Goal: Information Seeking & Learning: Learn about a topic

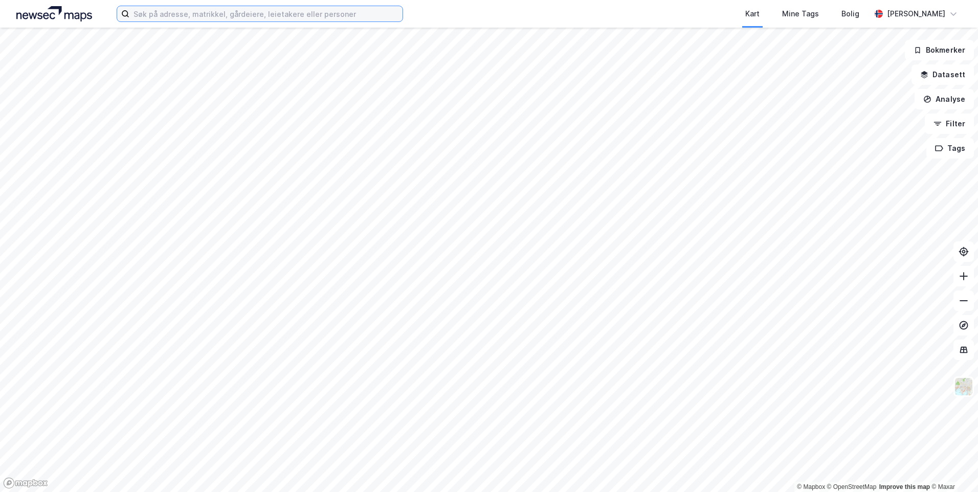
click at [266, 16] on input at bounding box center [265, 13] width 273 height 15
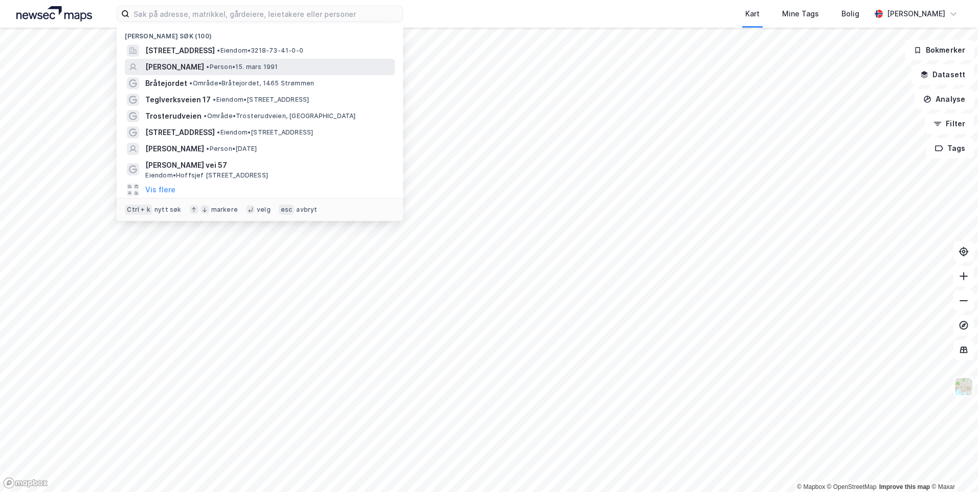
click at [243, 63] on span "• Person • [DATE]" at bounding box center [242, 67] width 72 height 8
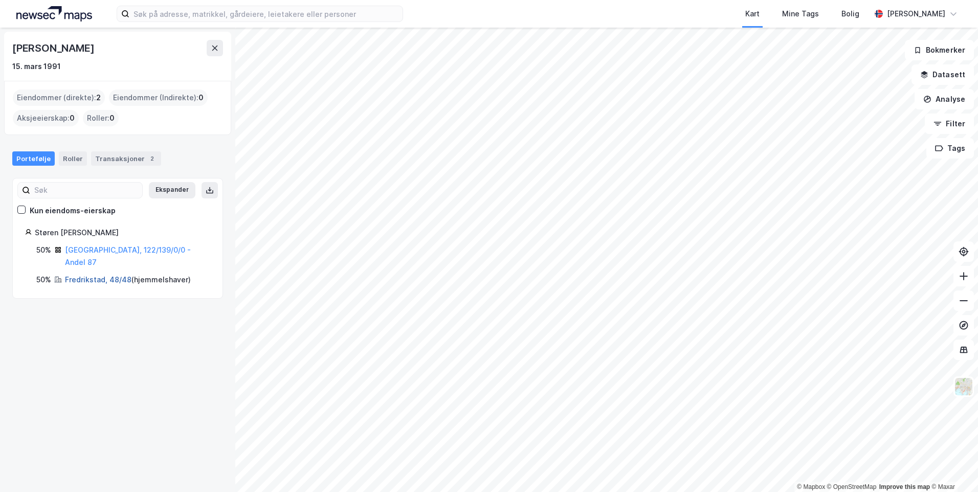
click at [74, 275] on link "Fredrikstad, 48/48" at bounding box center [98, 279] width 66 height 9
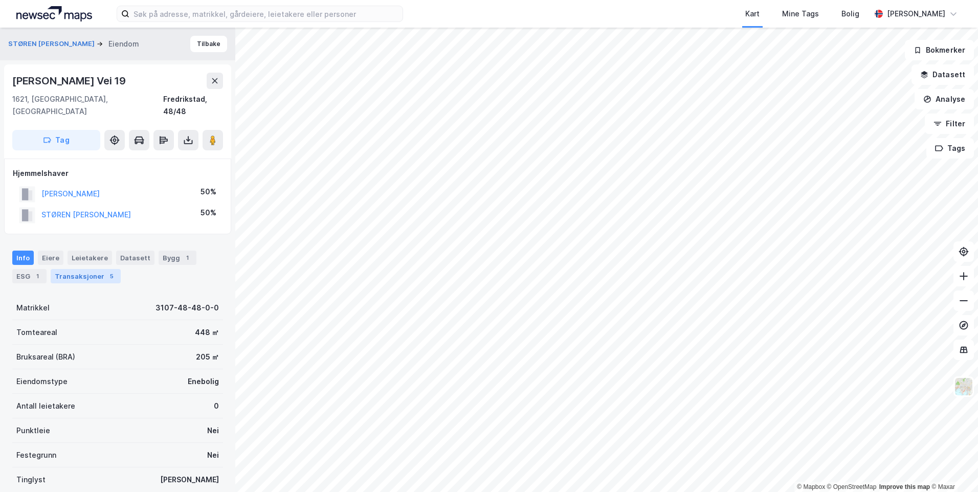
click at [85, 269] on div "Transaksjoner 5" at bounding box center [86, 276] width 70 height 14
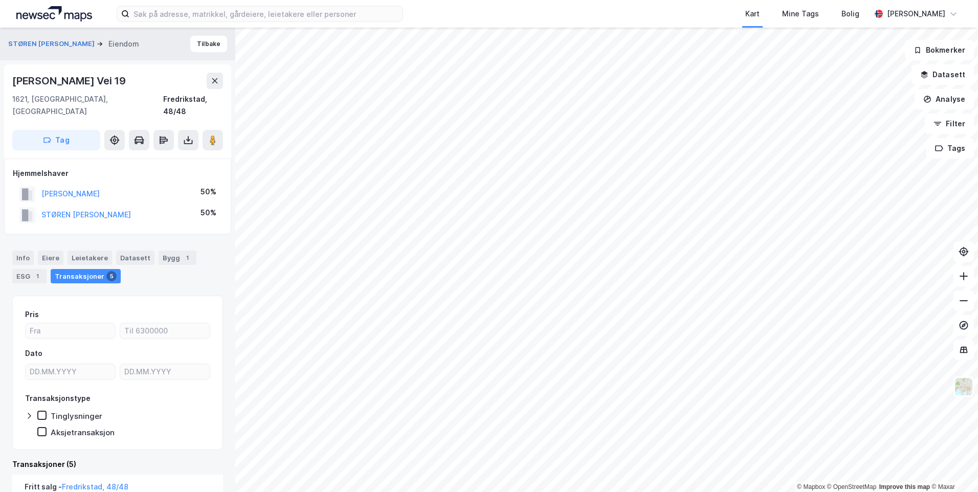
click at [88, 208] on div "STØREN [PERSON_NAME]" at bounding box center [75, 215] width 112 height 17
click at [0, 0] on button "STØREN [PERSON_NAME]" at bounding box center [0, 0] width 0 height 0
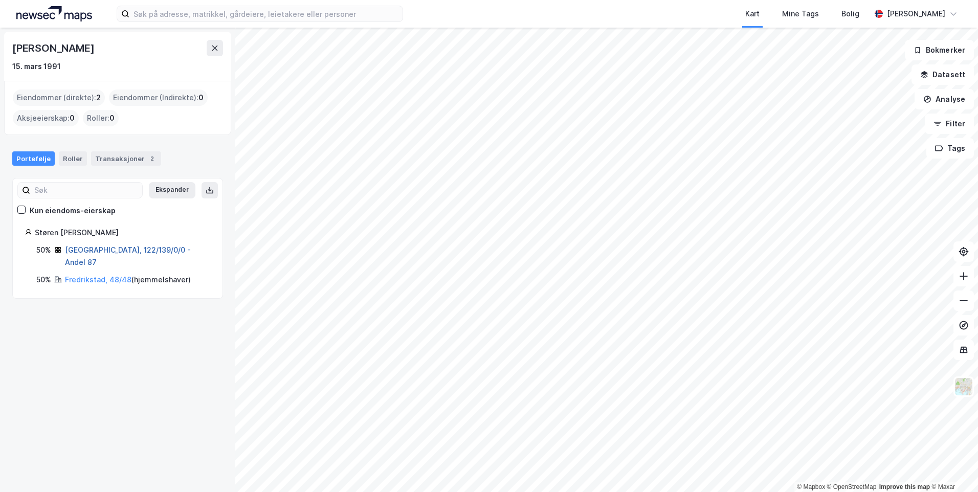
click at [86, 251] on link "[GEOGRAPHIC_DATA], 122/139/0/0 - Andel 87" at bounding box center [128, 255] width 126 height 21
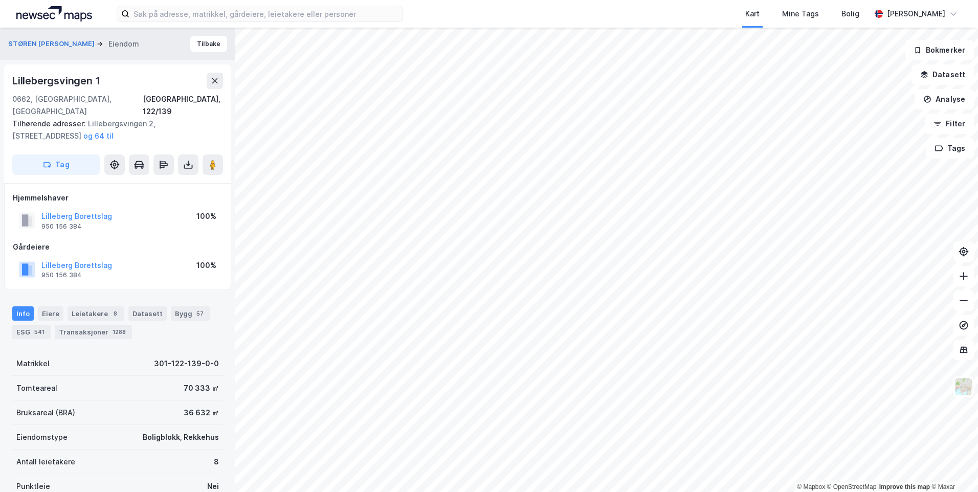
scroll to position [1, 0]
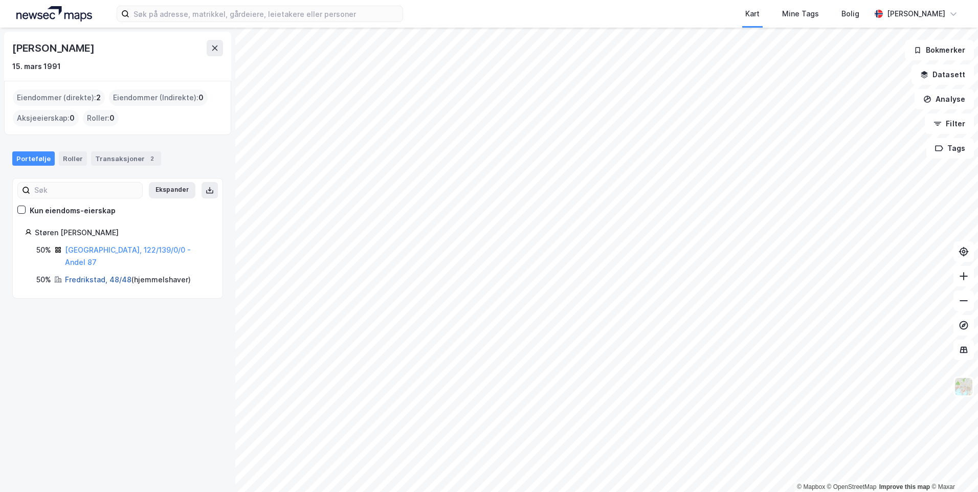
click at [104, 275] on link "Fredrikstad, 48/48" at bounding box center [98, 279] width 66 height 9
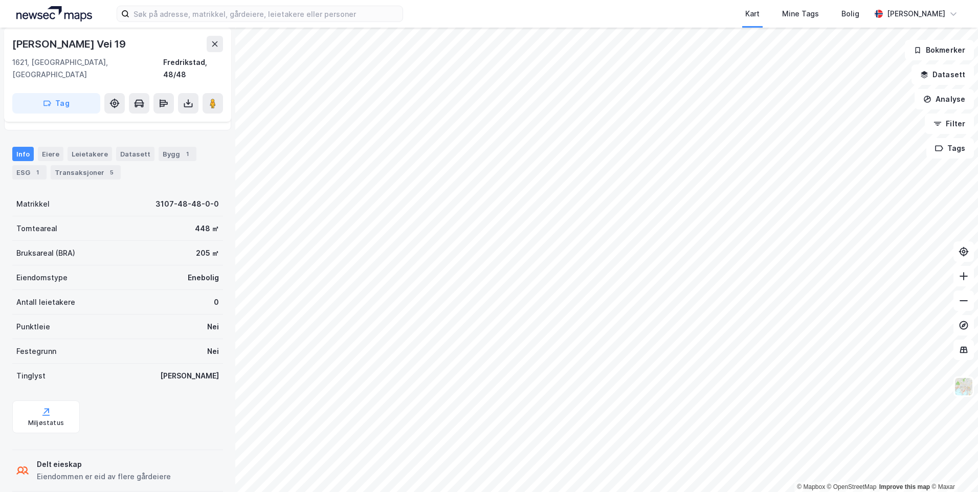
scroll to position [107, 0]
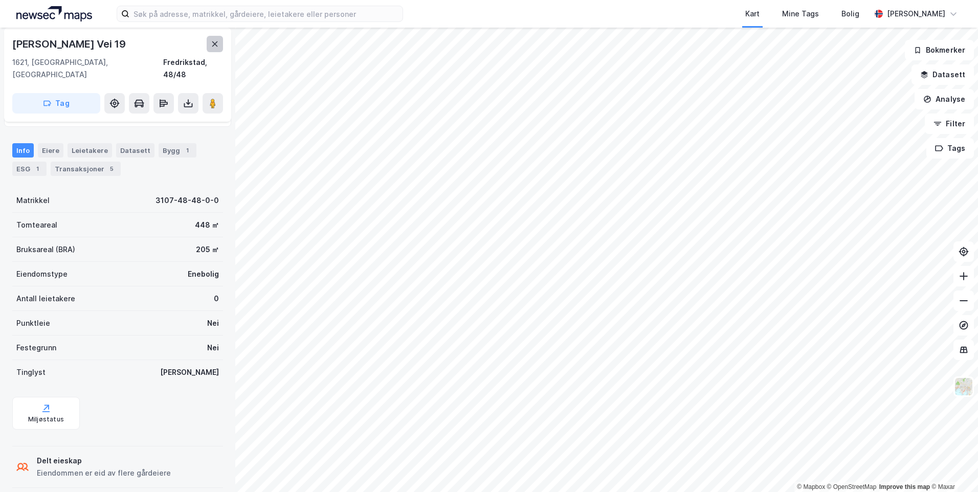
click at [218, 46] on icon at bounding box center [215, 44] width 8 height 8
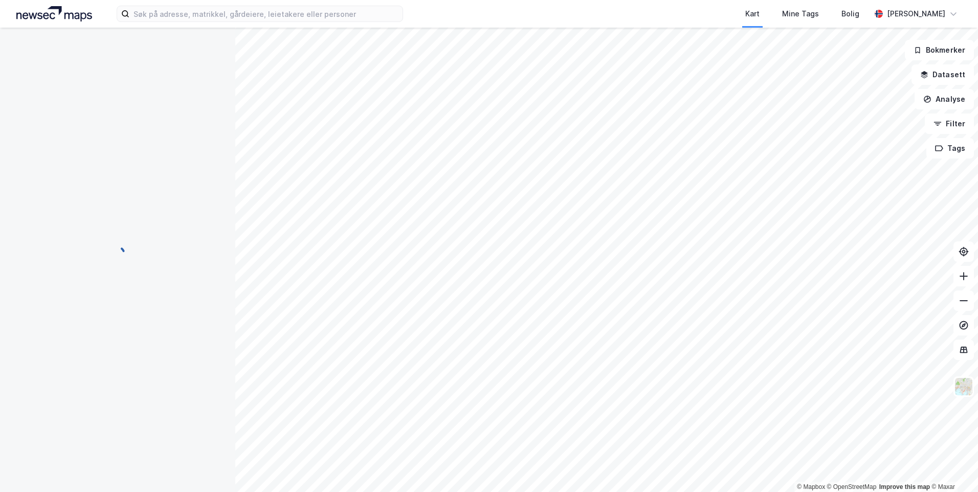
scroll to position [77, 0]
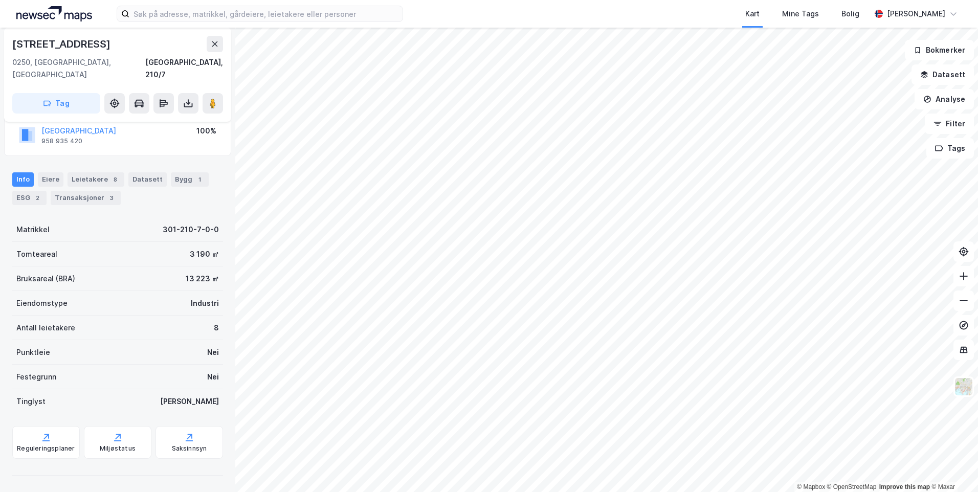
scroll to position [65, 0]
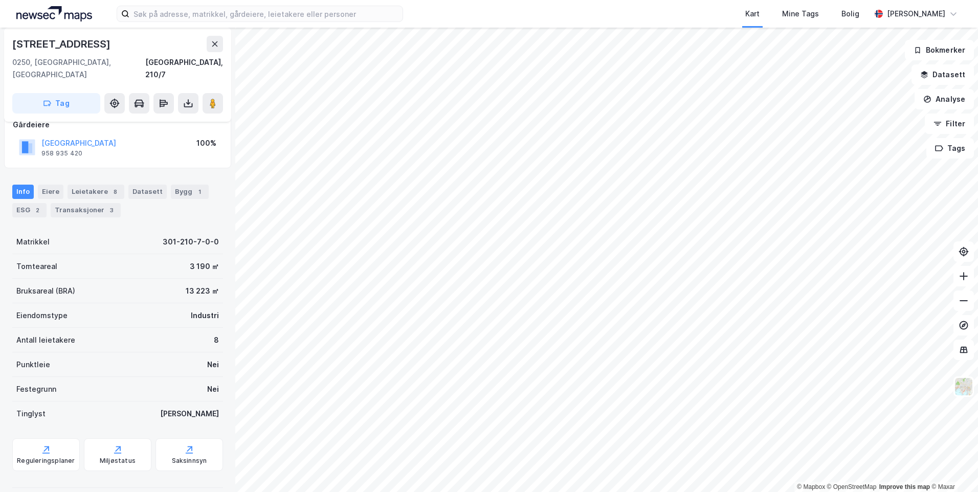
scroll to position [65, 0]
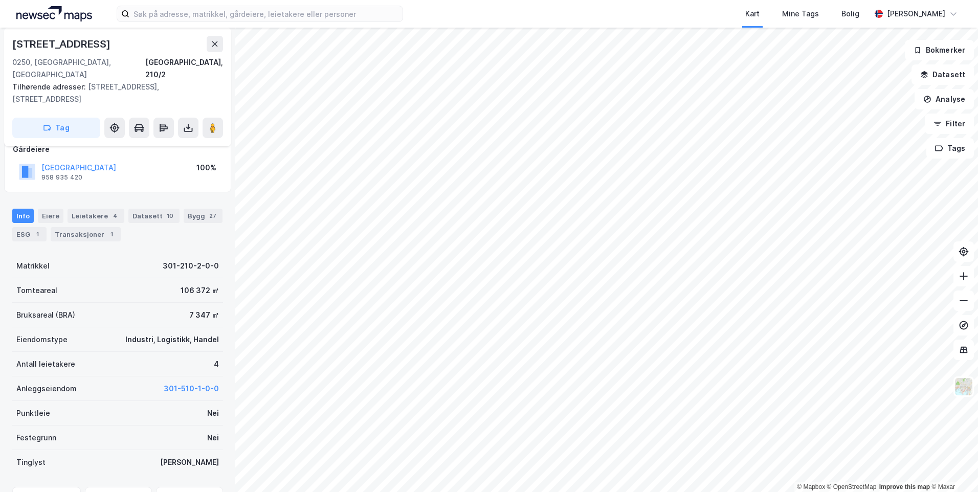
scroll to position [65, 0]
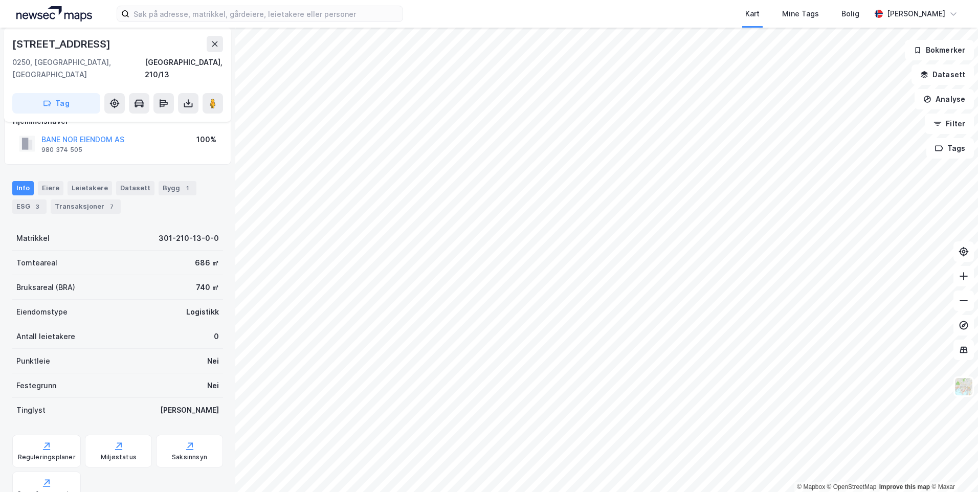
scroll to position [65, 0]
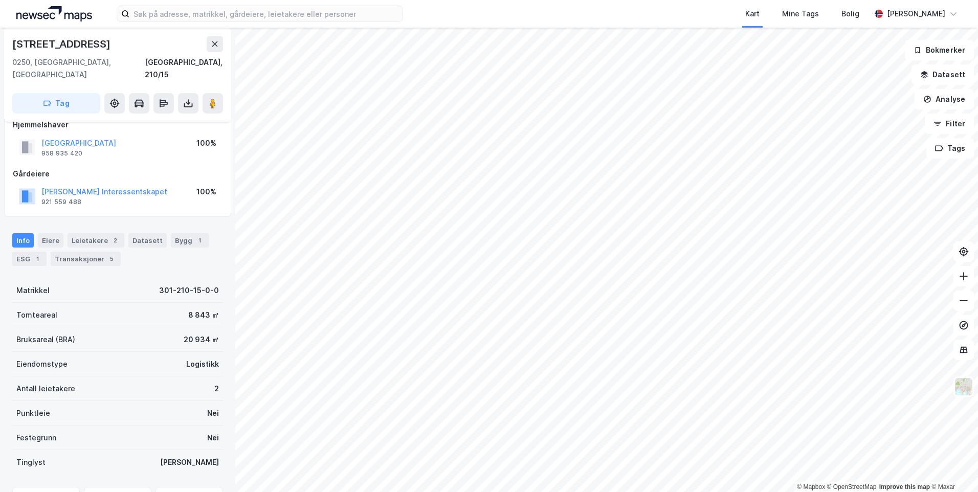
scroll to position [65, 0]
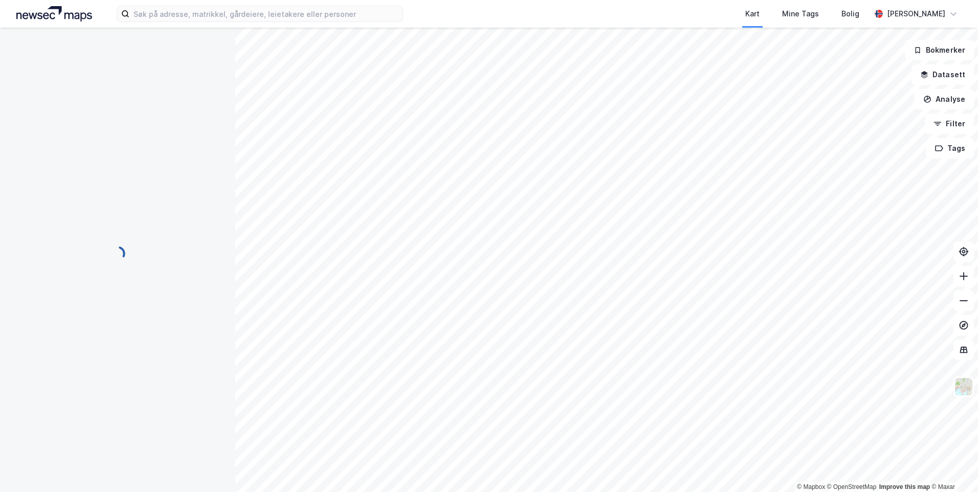
scroll to position [65, 0]
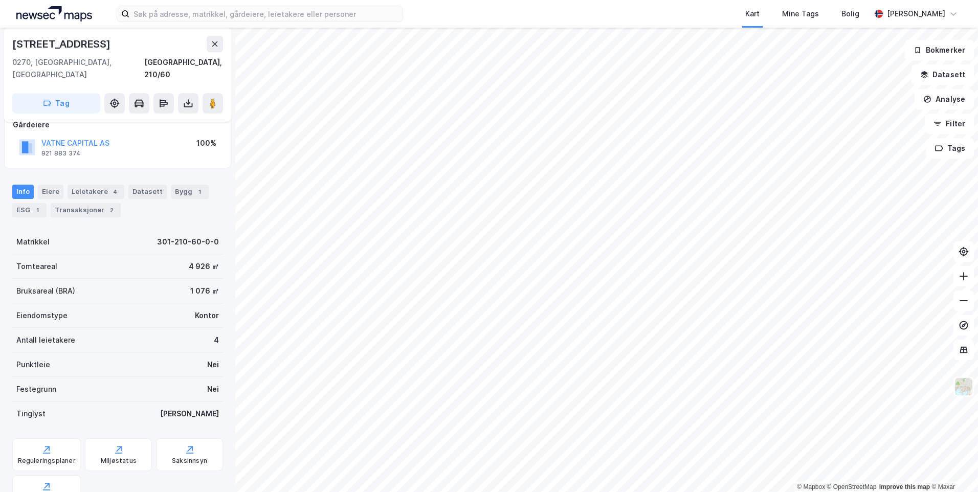
scroll to position [65, 0]
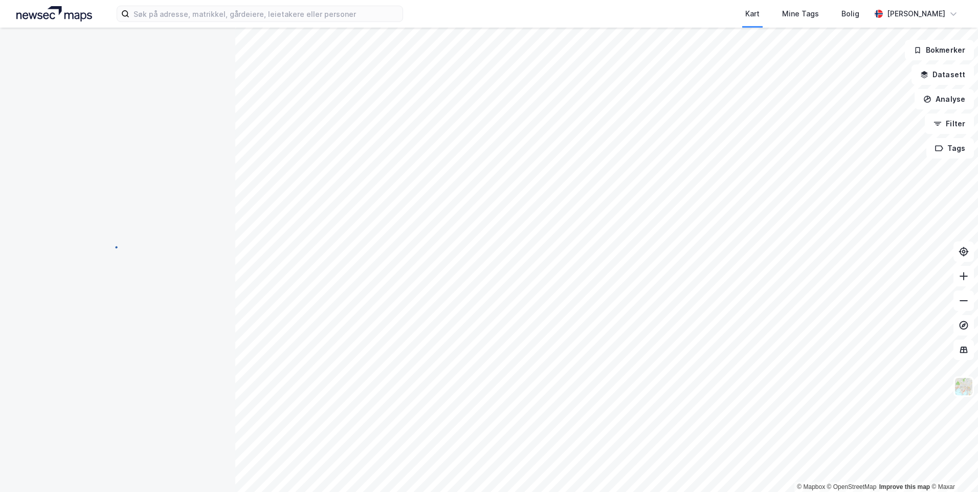
scroll to position [65, 0]
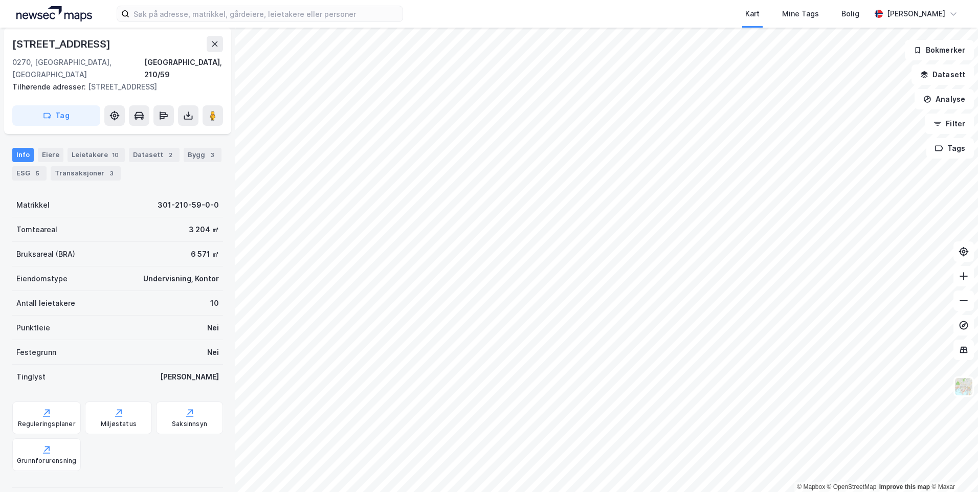
scroll to position [65, 0]
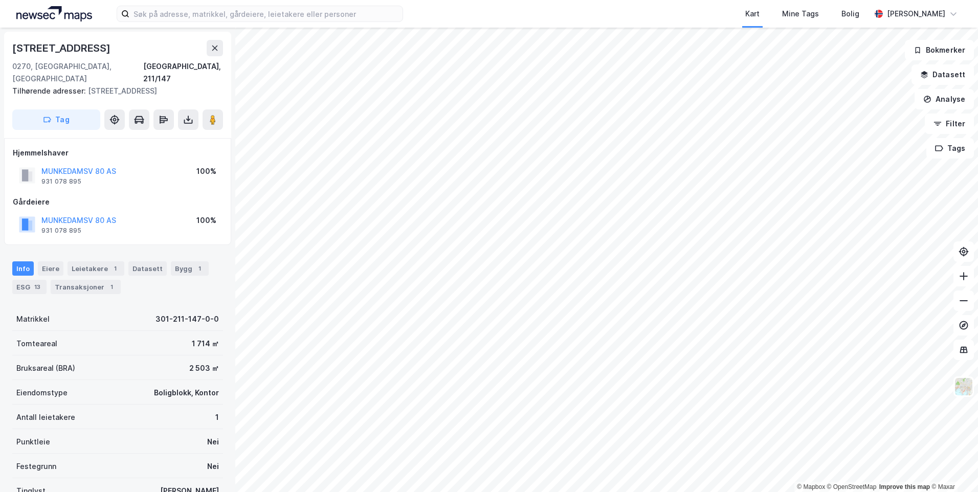
scroll to position [1, 0]
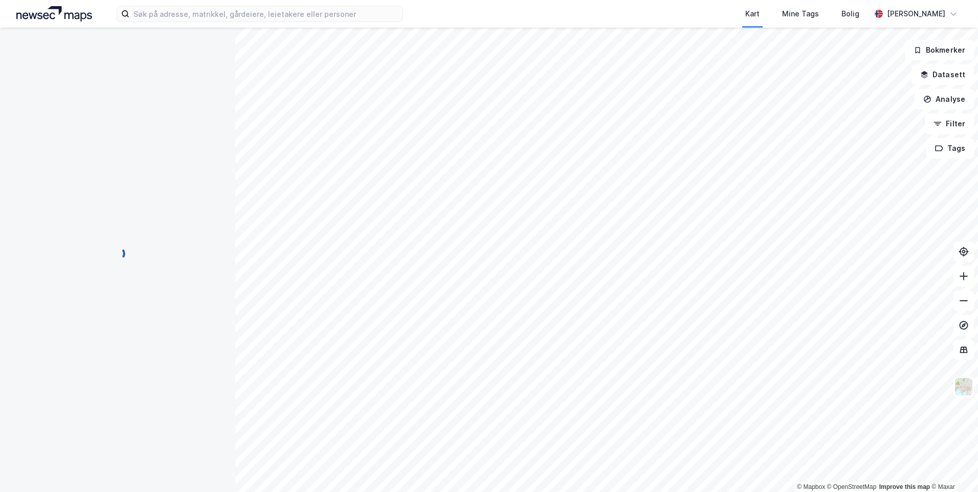
scroll to position [1, 0]
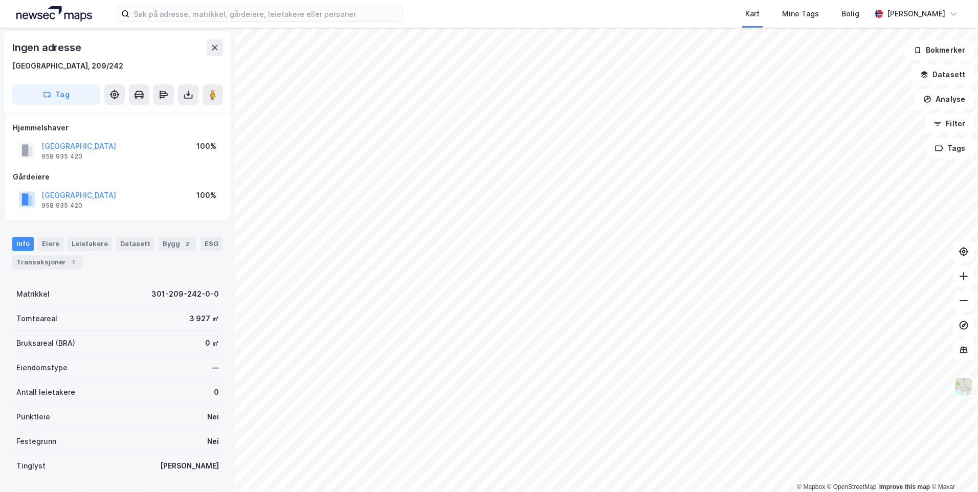
scroll to position [1, 0]
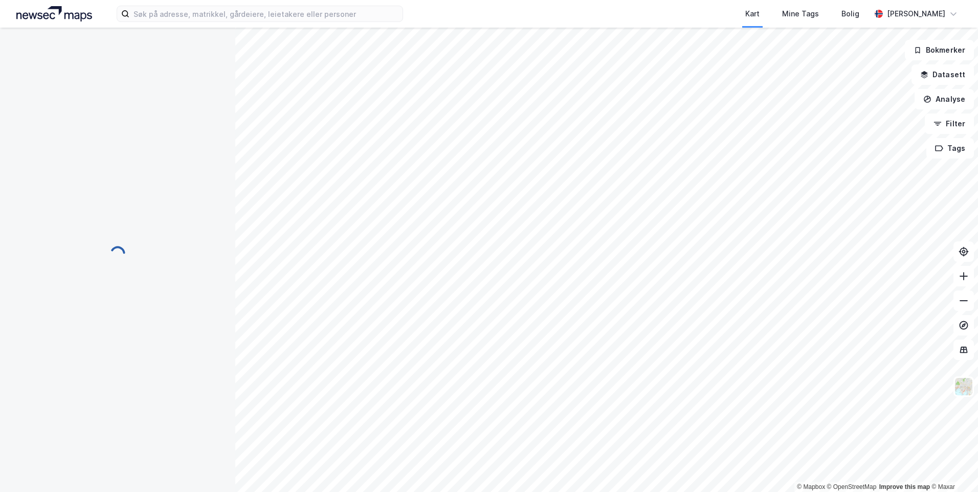
scroll to position [1, 0]
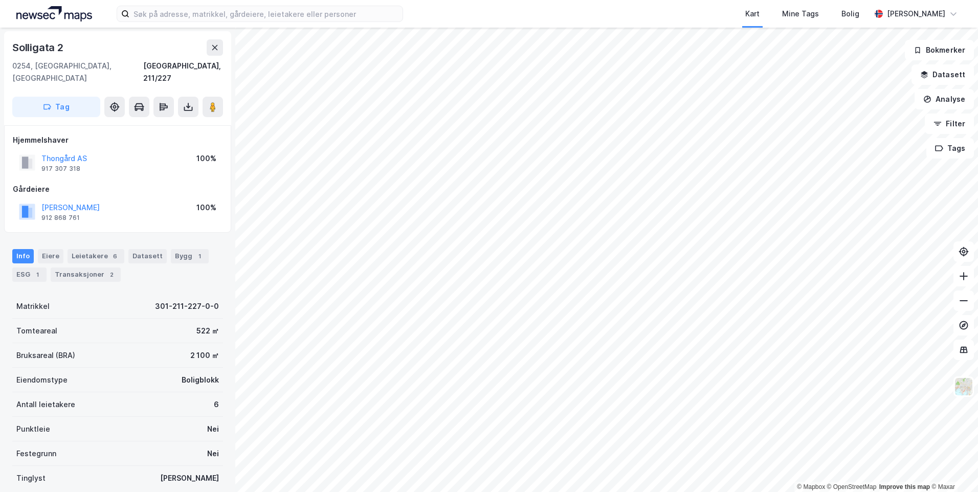
scroll to position [1, 0]
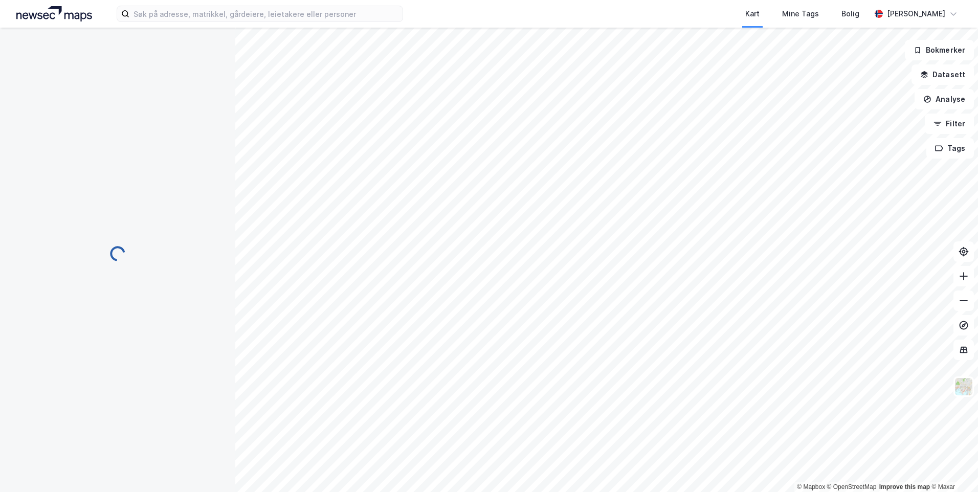
scroll to position [1, 0]
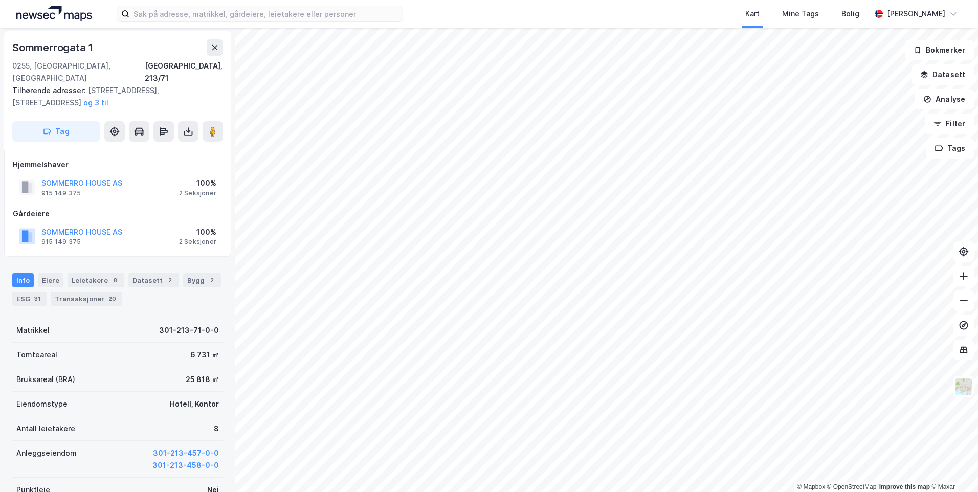
scroll to position [1, 0]
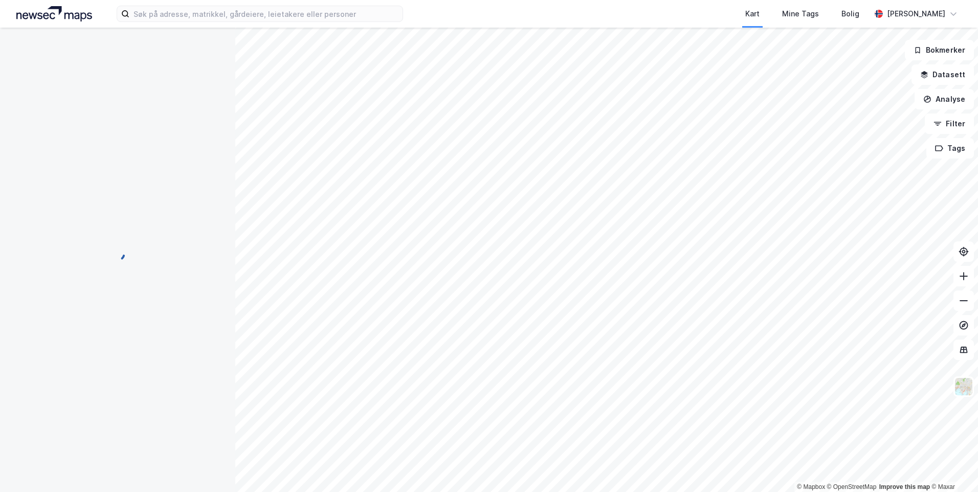
scroll to position [1, 0]
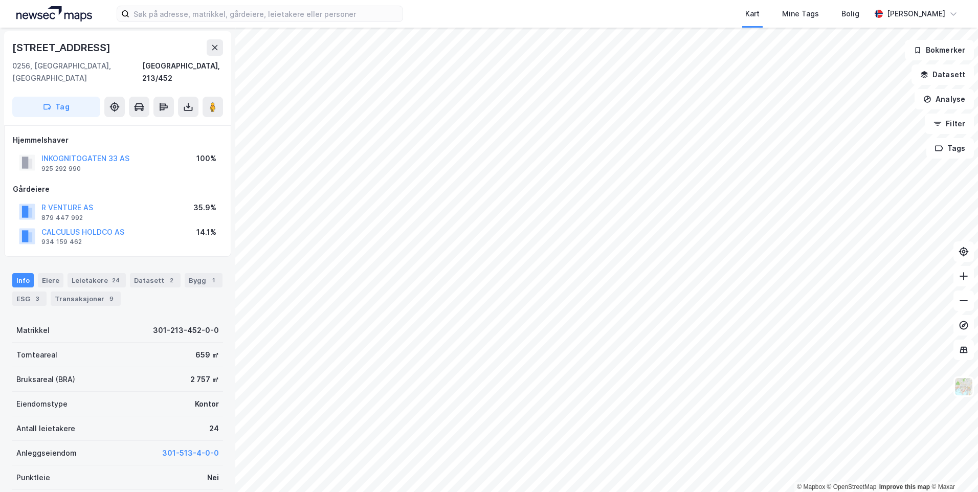
scroll to position [1, 0]
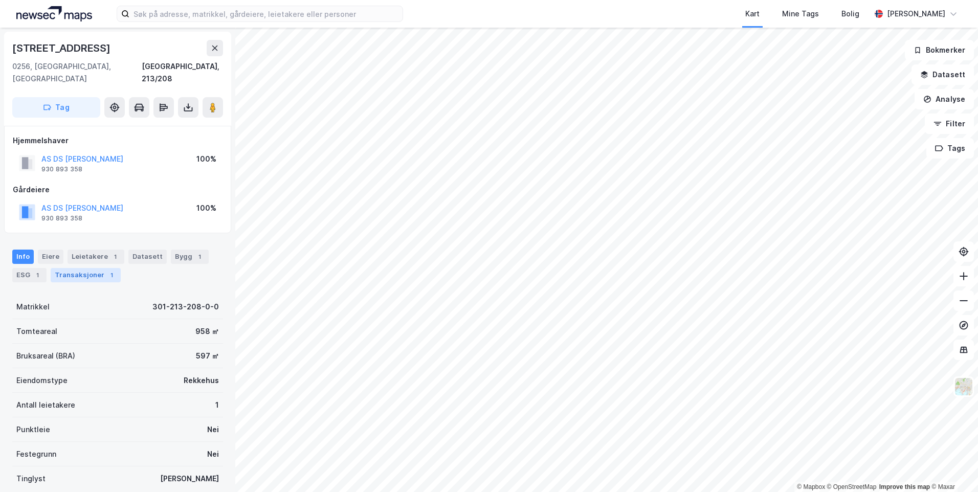
click at [82, 268] on div "Transaksjoner 1" at bounding box center [86, 275] width 70 height 14
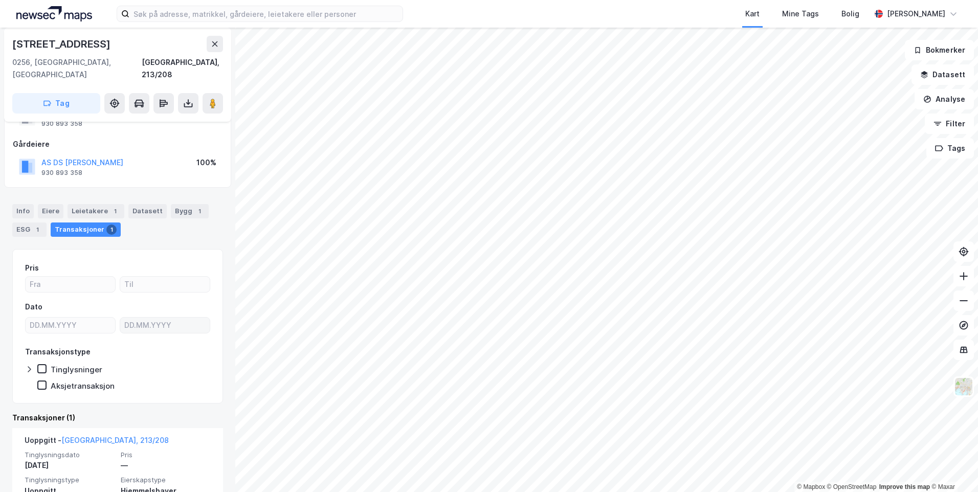
scroll to position [82, 0]
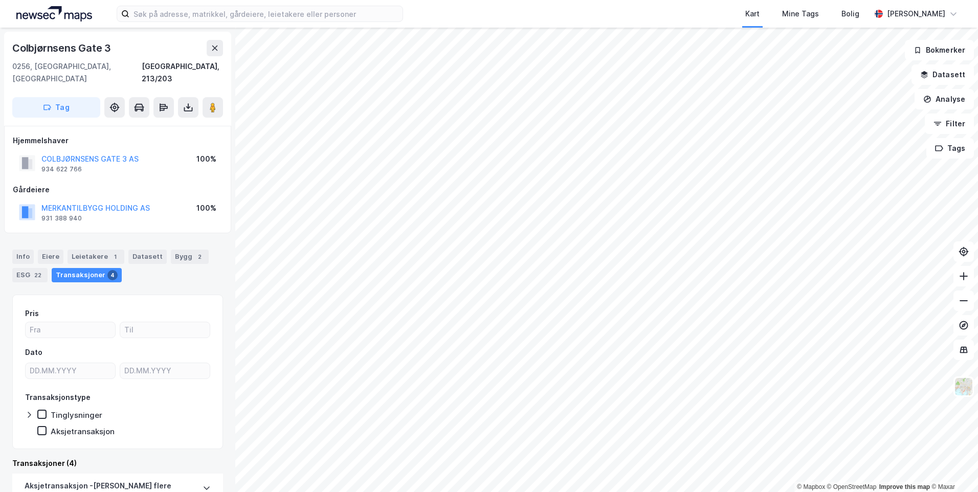
click at [602, 491] on html "Kart Mine Tags Bolig [PERSON_NAME] © Mapbox © OpenStreetMap Improve this map © …" at bounding box center [489, 246] width 978 height 492
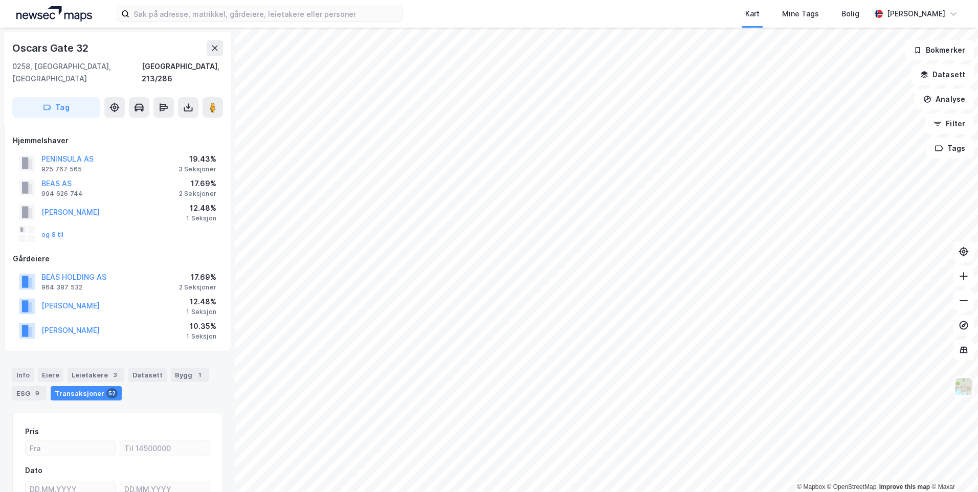
scroll to position [1, 0]
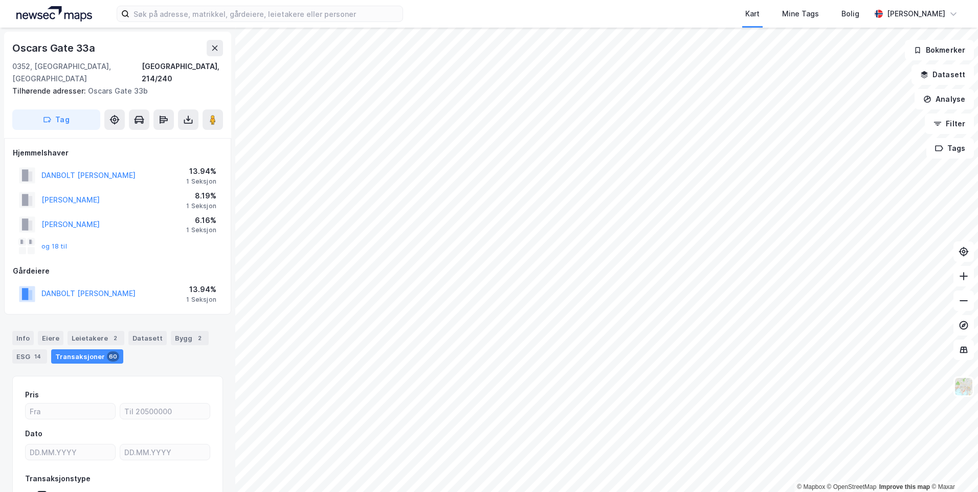
scroll to position [1, 0]
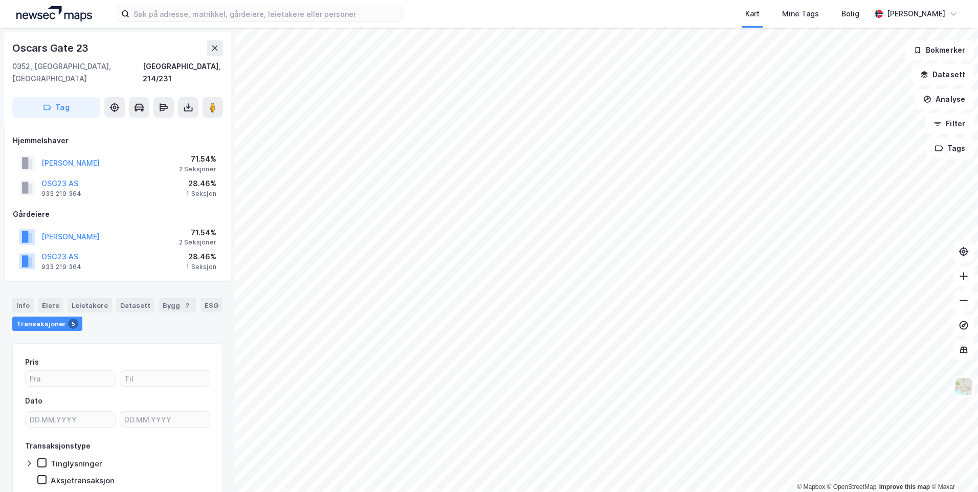
scroll to position [1, 0]
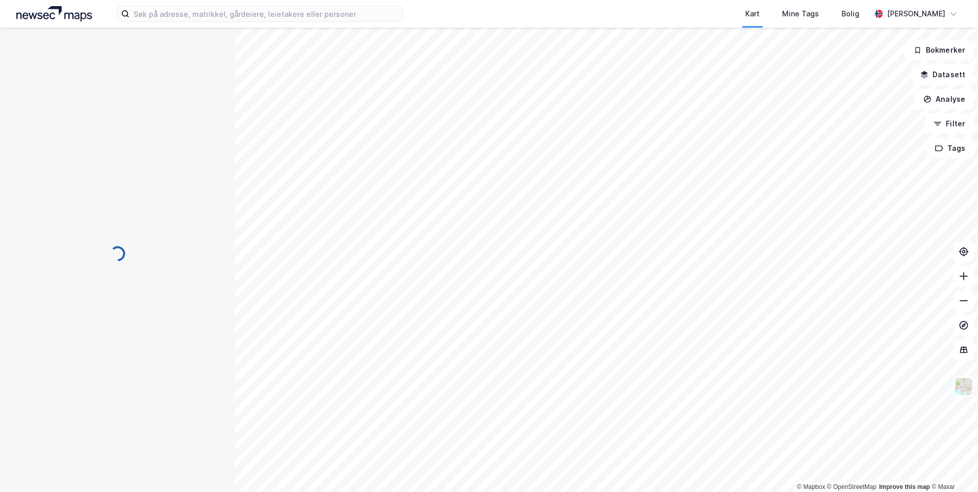
scroll to position [1, 0]
